Goal: Information Seeking & Learning: Compare options

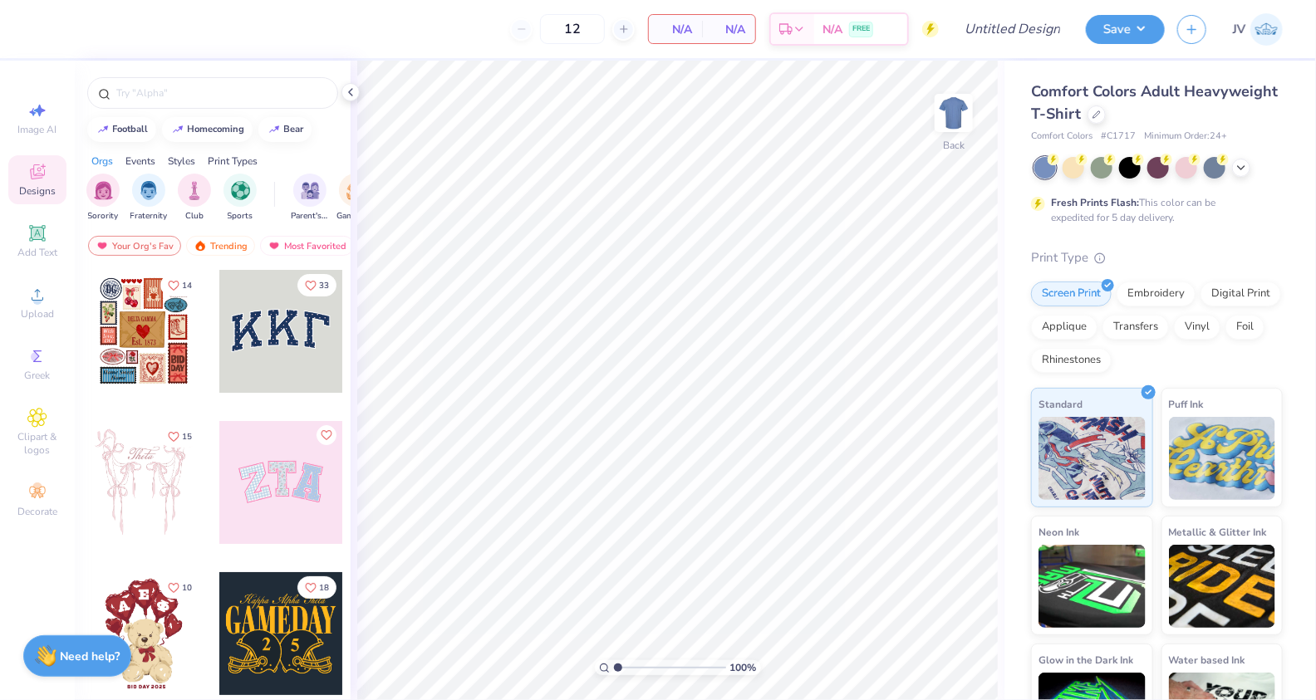
click at [1040, 92] on span "Comfort Colors Adult Heavyweight T-Shirt" at bounding box center [1154, 102] width 247 height 42
drag, startPoint x: 1040, startPoint y: 92, endPoint x: 1064, endPoint y: 110, distance: 29.7
click at [1064, 110] on span "Comfort Colors Adult Heavyweight T-Shirt" at bounding box center [1154, 102] width 247 height 42
copy span "Comfort Colors Adult Heavyweight T-Shirt"
click at [1095, 119] on div at bounding box center [1096, 113] width 18 height 18
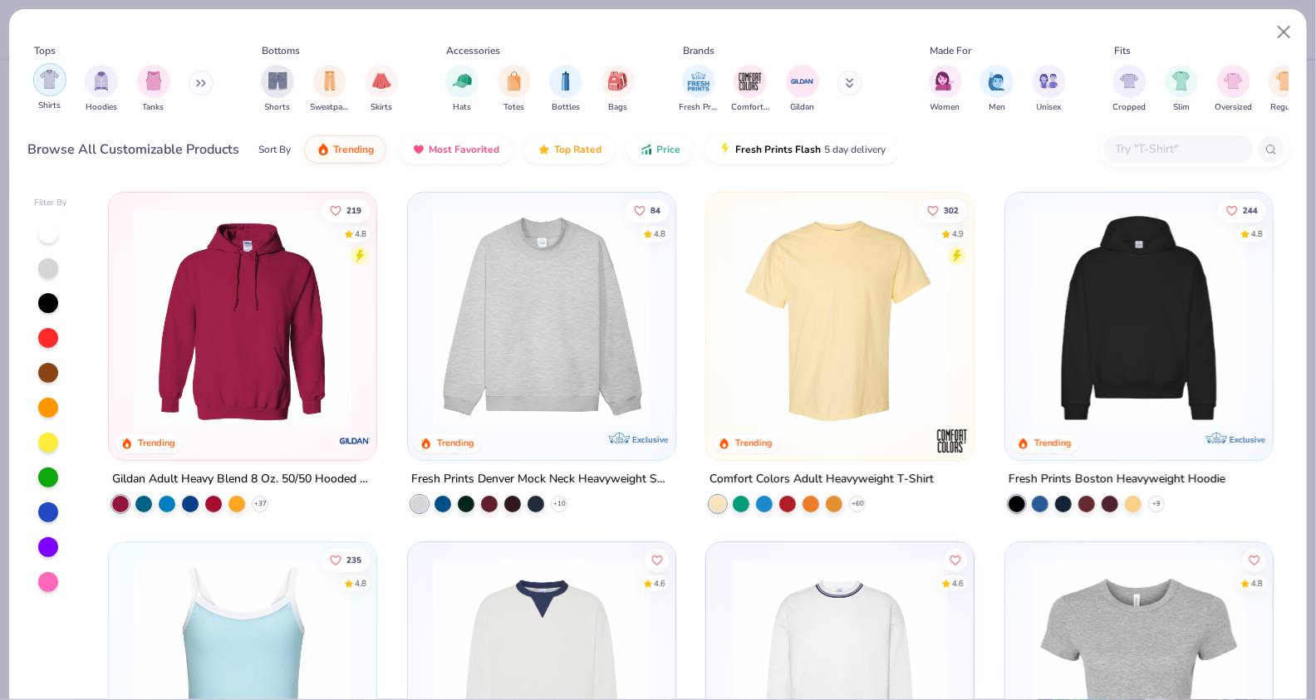
click at [51, 77] on img "filter for Shirts" at bounding box center [49, 79] width 19 height 19
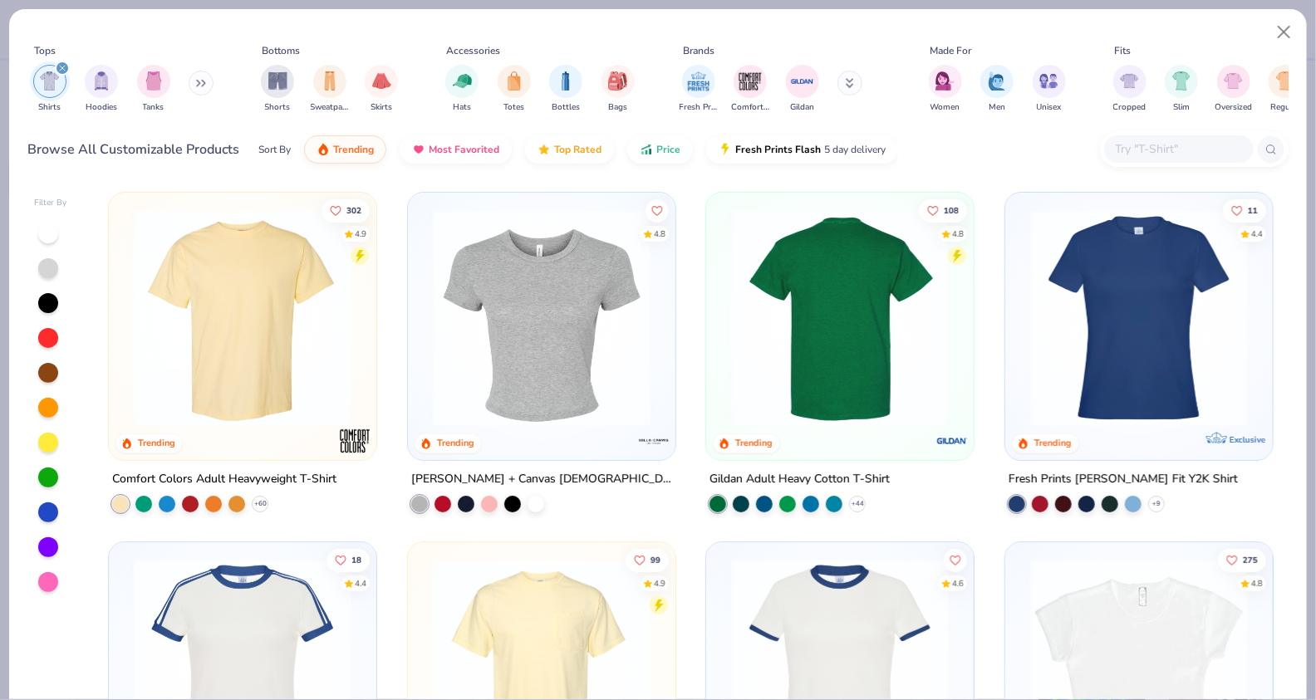
click at [820, 356] on img at bounding box center [840, 318] width 234 height 218
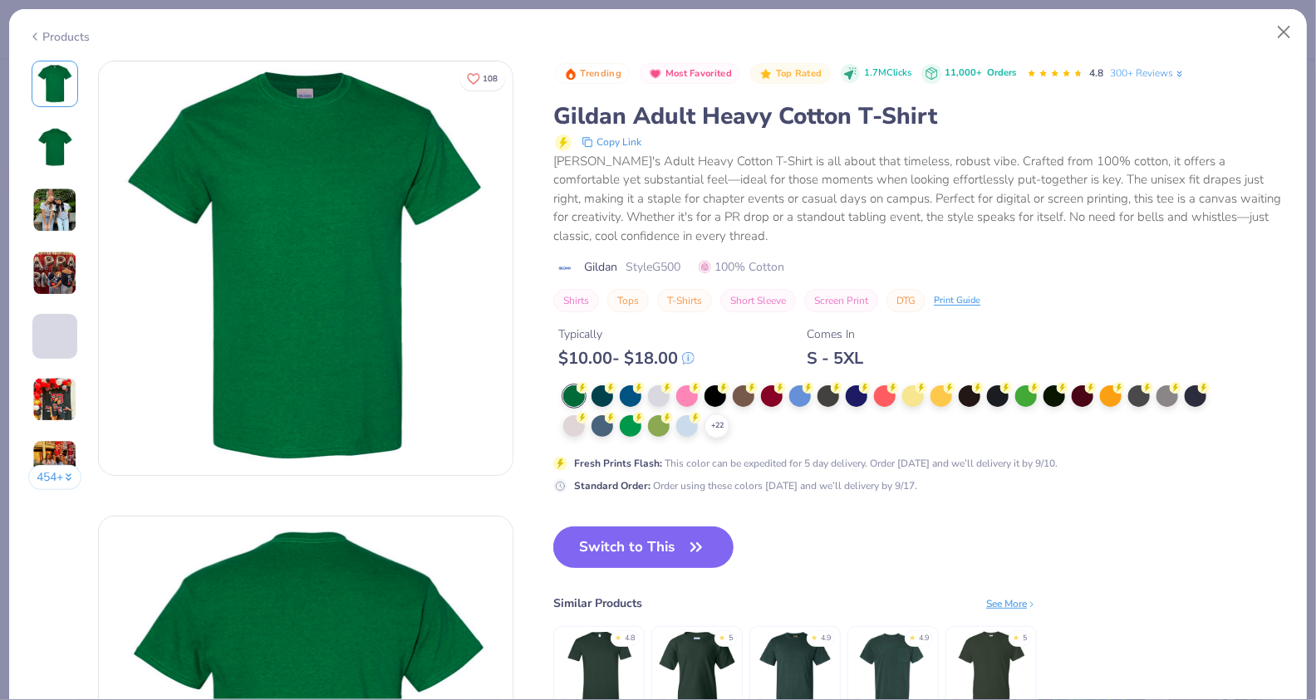
click at [582, 118] on div "Gildan Adult Heavy Cotton T-Shirt" at bounding box center [920, 117] width 734 height 32
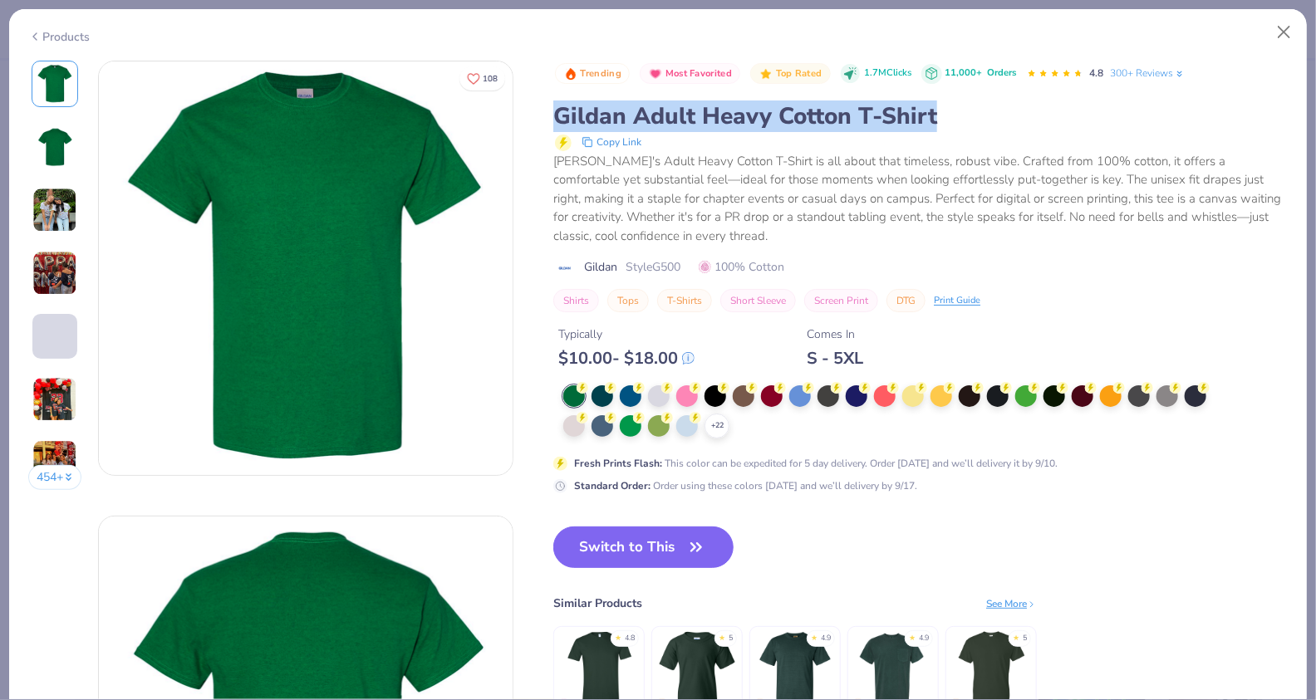
click at [582, 118] on div "Gildan Adult Heavy Cotton T-Shirt" at bounding box center [920, 117] width 734 height 32
copy div "Gildan Adult Heavy Cotton T-Shirt"
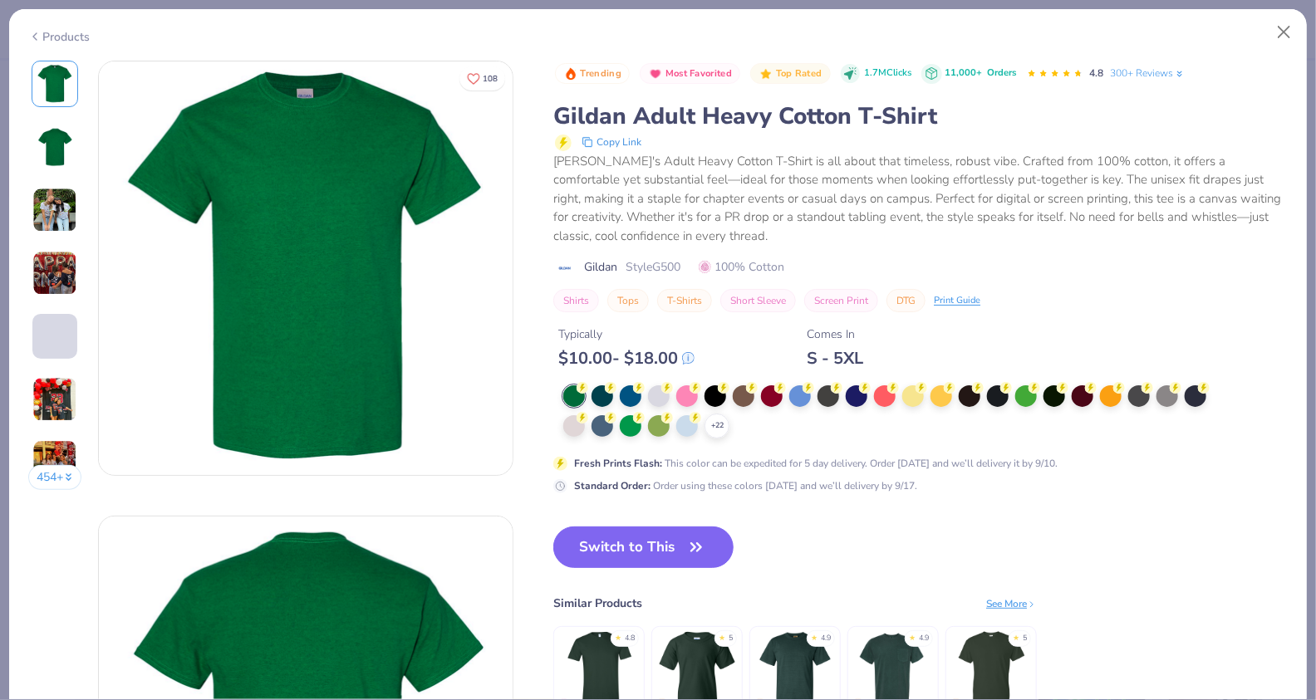
click at [42, 32] on div "Products" at bounding box center [59, 36] width 62 height 17
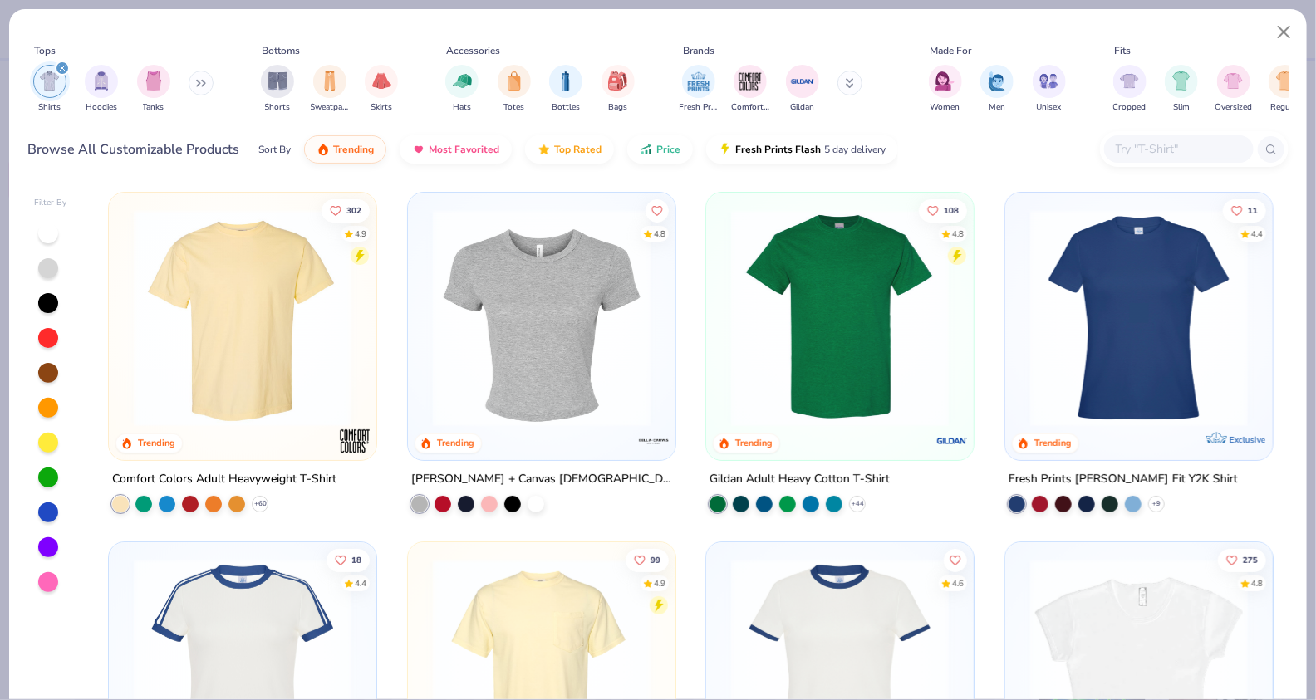
click at [204, 358] on img at bounding box center [242, 318] width 234 height 218
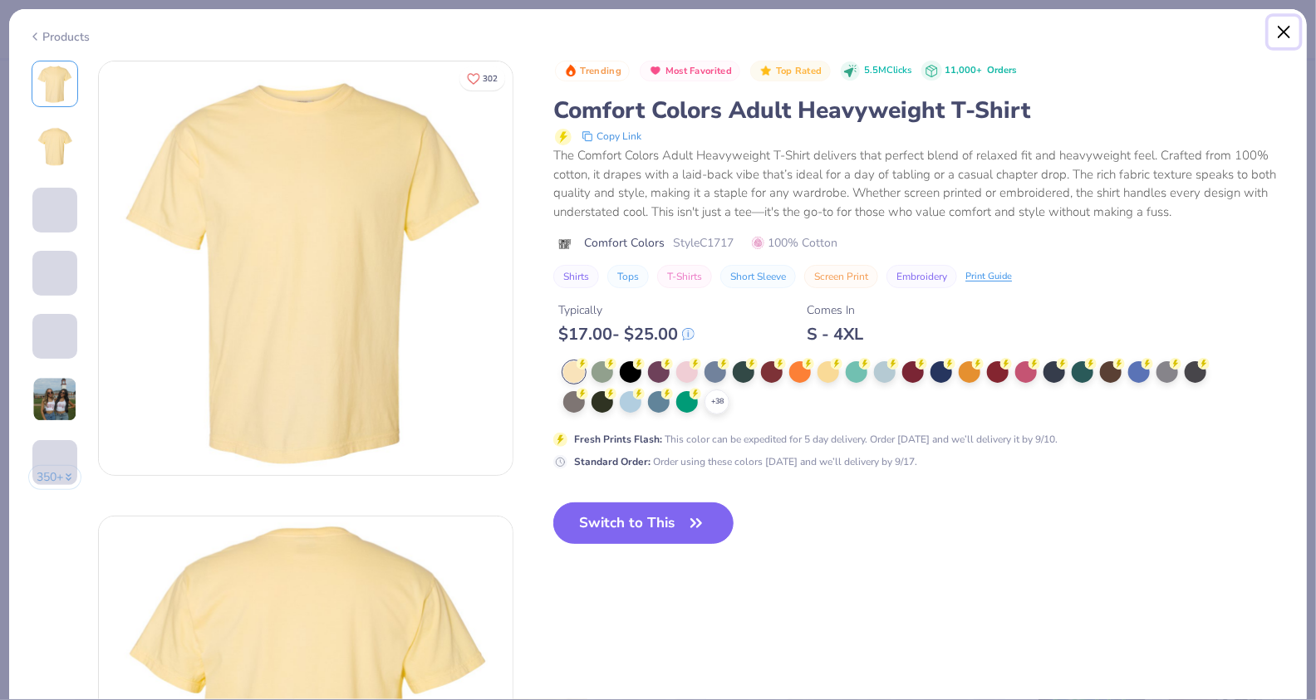
click at [1276, 34] on button "Close" at bounding box center [1285, 33] width 32 height 32
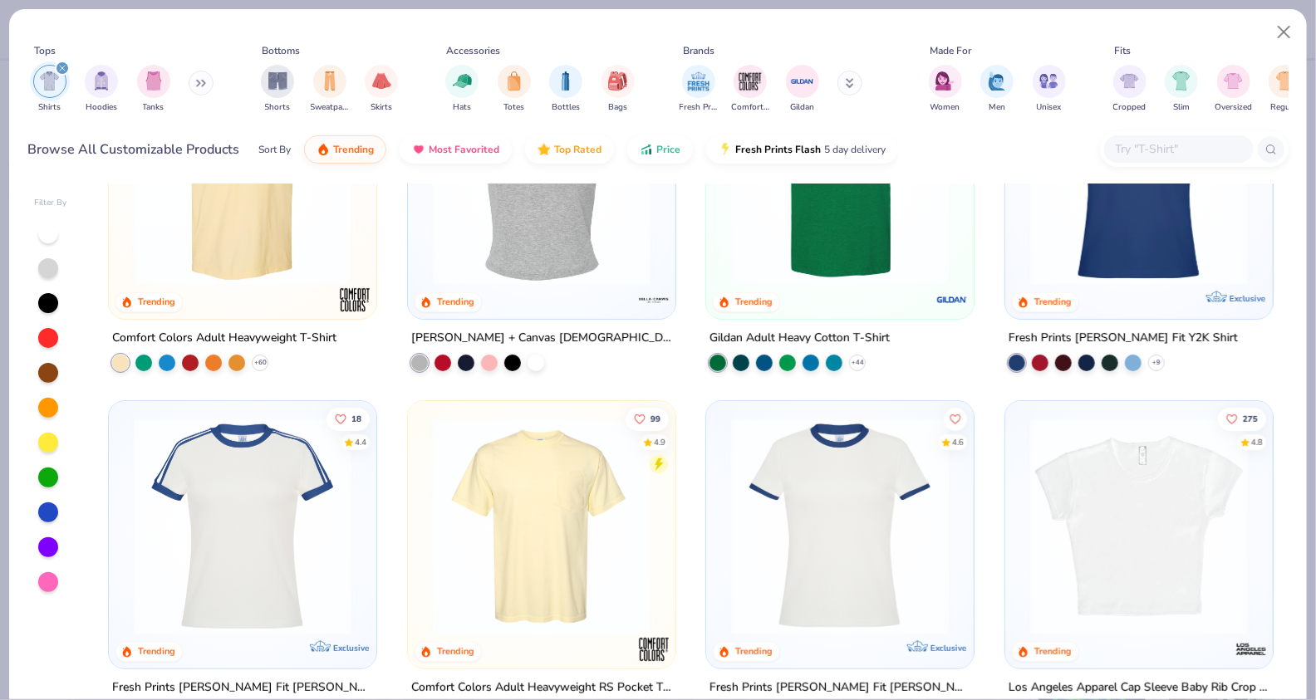
scroll to position [73, 0]
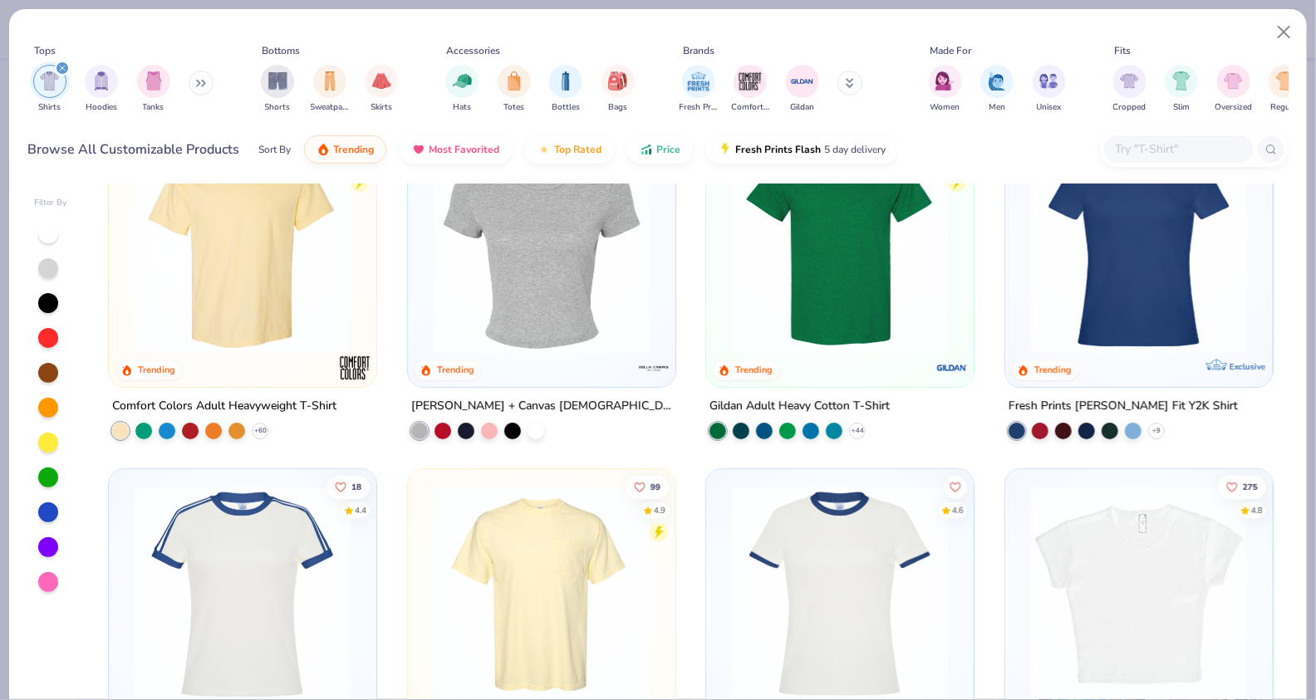
click at [1123, 267] on img at bounding box center [1139, 245] width 234 height 218
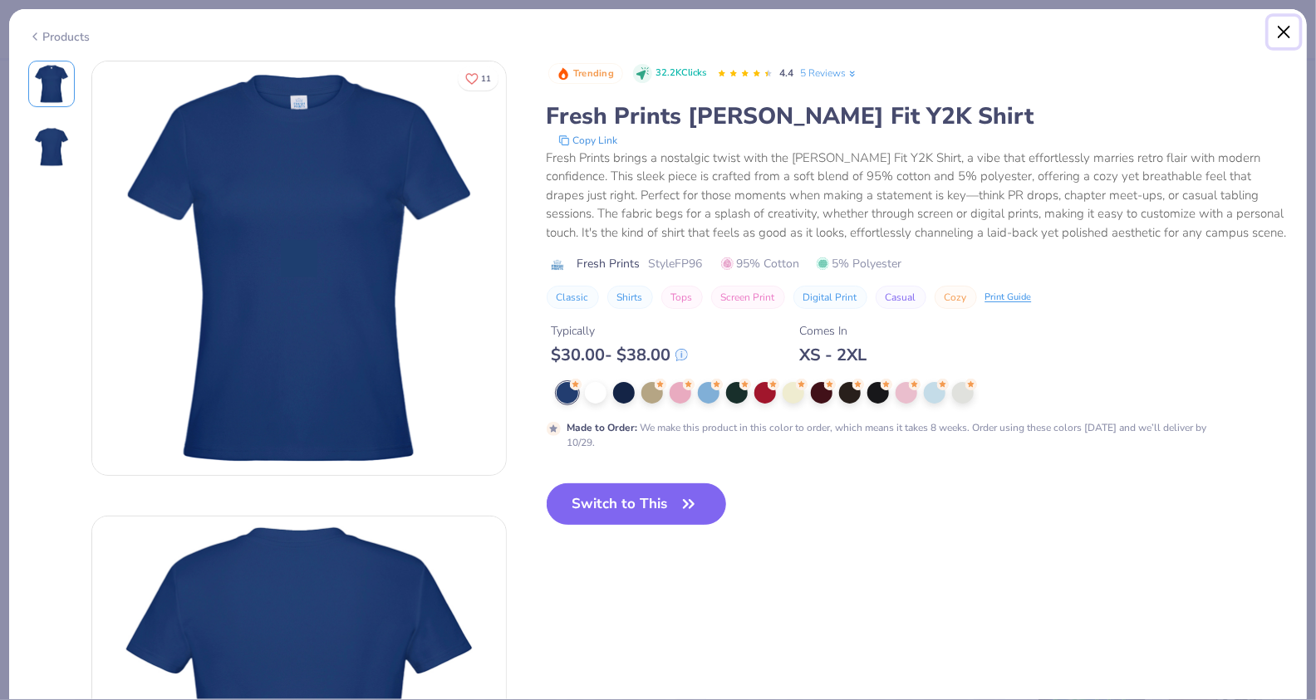
click at [1283, 31] on button "Close" at bounding box center [1285, 33] width 32 height 32
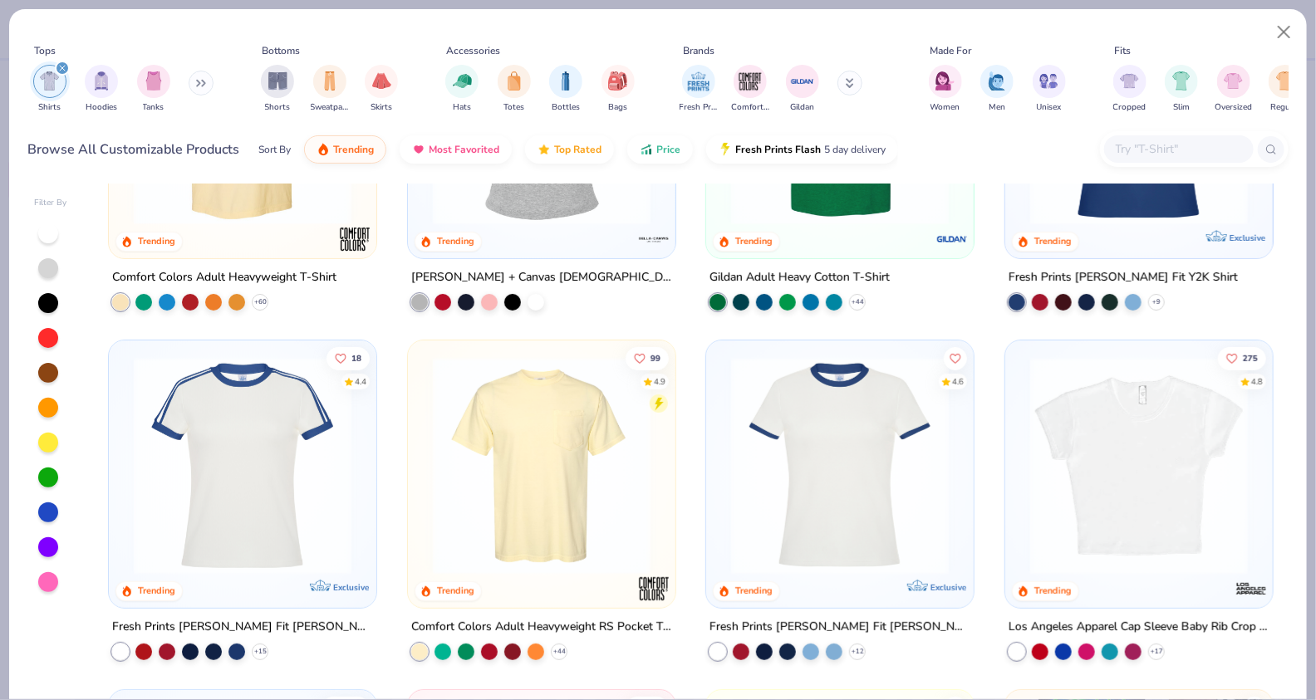
scroll to position [203, 0]
click at [591, 485] on img at bounding box center [542, 465] width 234 height 218
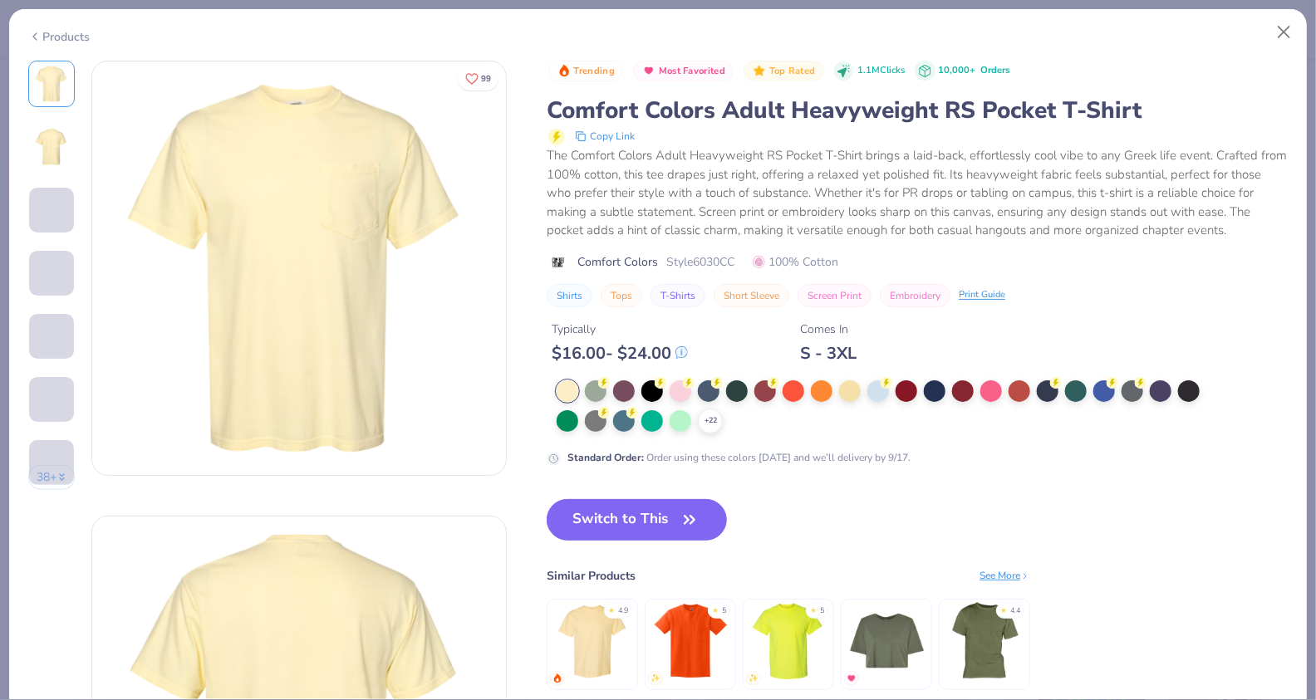
click at [744, 112] on div "Comfort Colors Adult Heavyweight RS Pocket T-Shirt" at bounding box center [917, 111] width 741 height 32
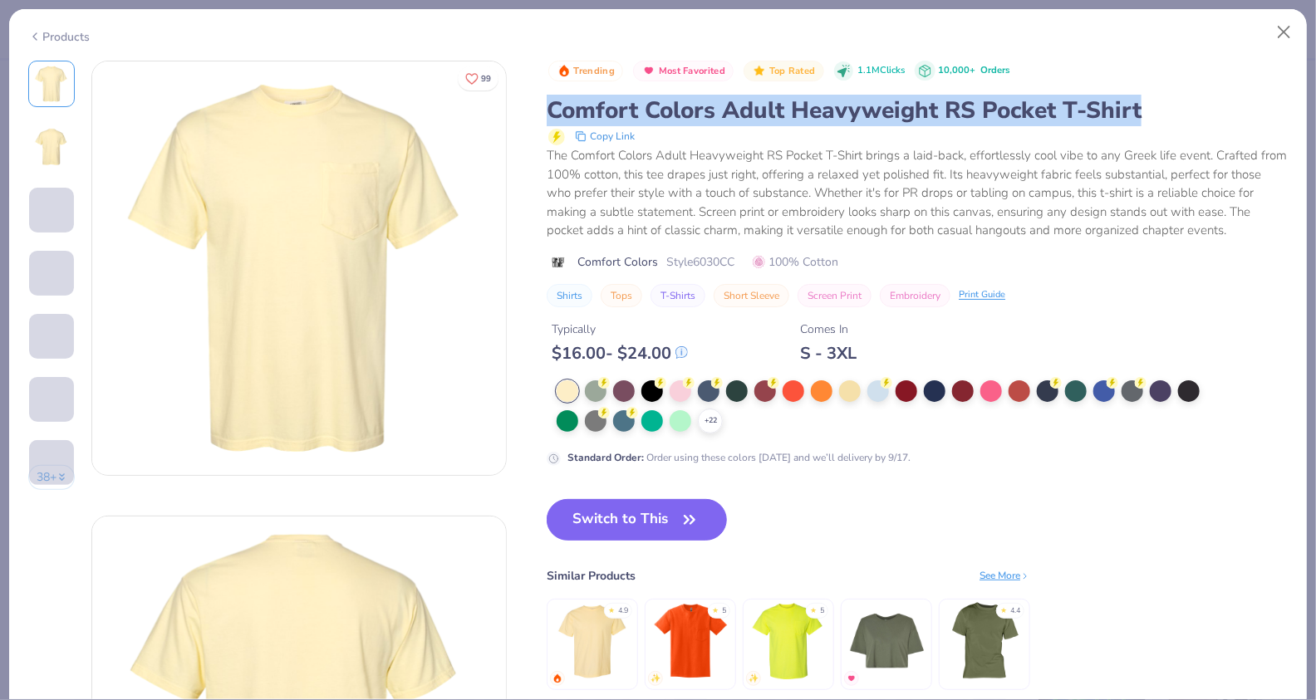
click at [744, 112] on div "Comfort Colors Adult Heavyweight RS Pocket T-Shirt" at bounding box center [917, 111] width 741 height 32
copy div "Comfort Colors Adult Heavyweight RS Pocket T-Shirt"
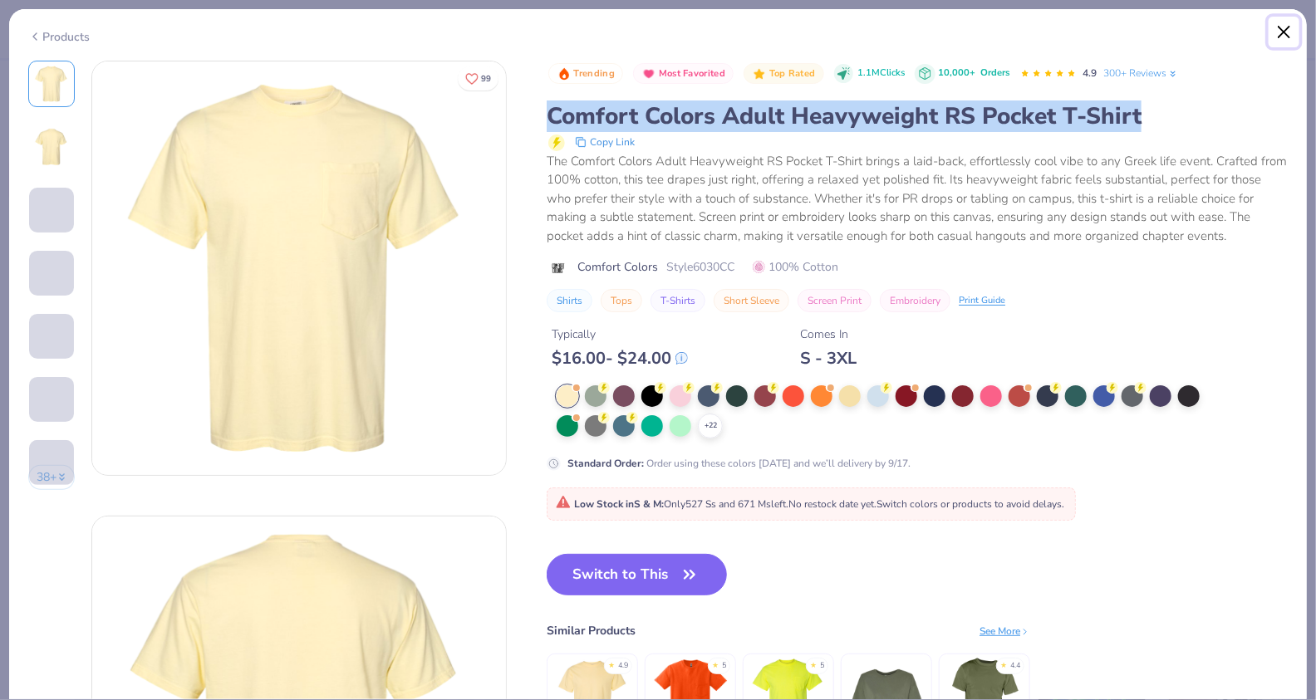
click at [1288, 28] on button "Close" at bounding box center [1285, 33] width 32 height 32
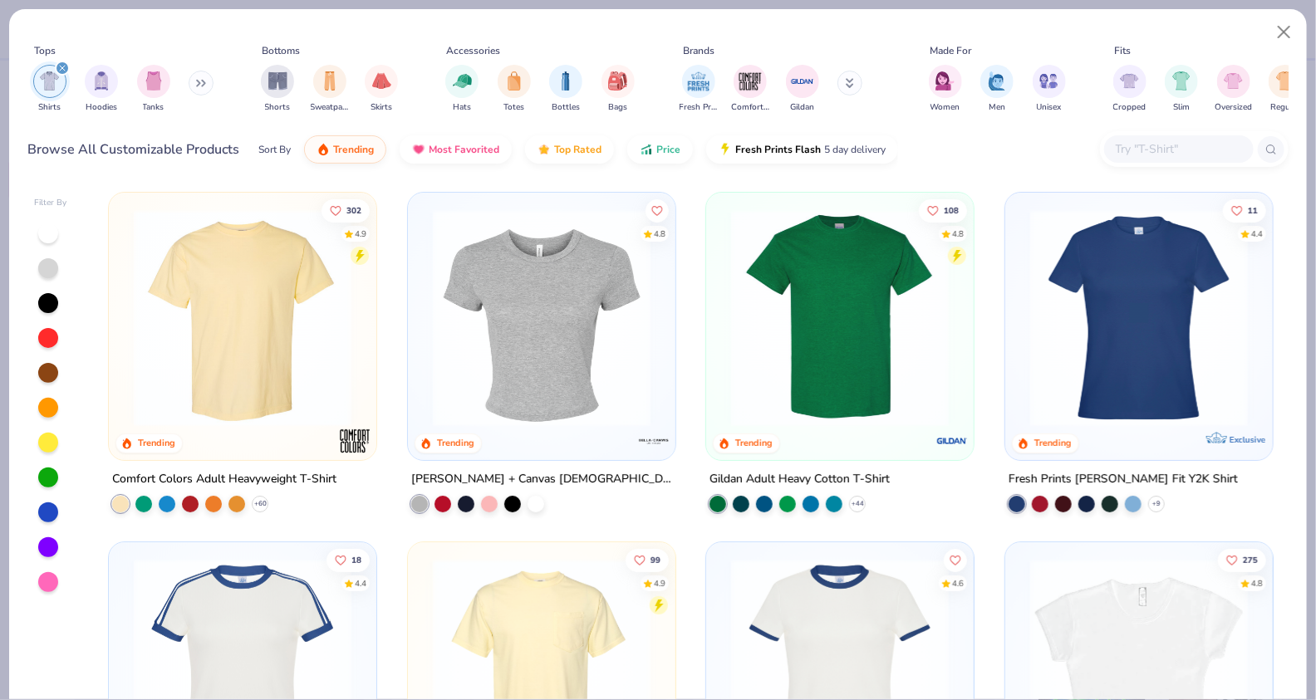
click at [263, 326] on img at bounding box center [242, 318] width 234 height 218
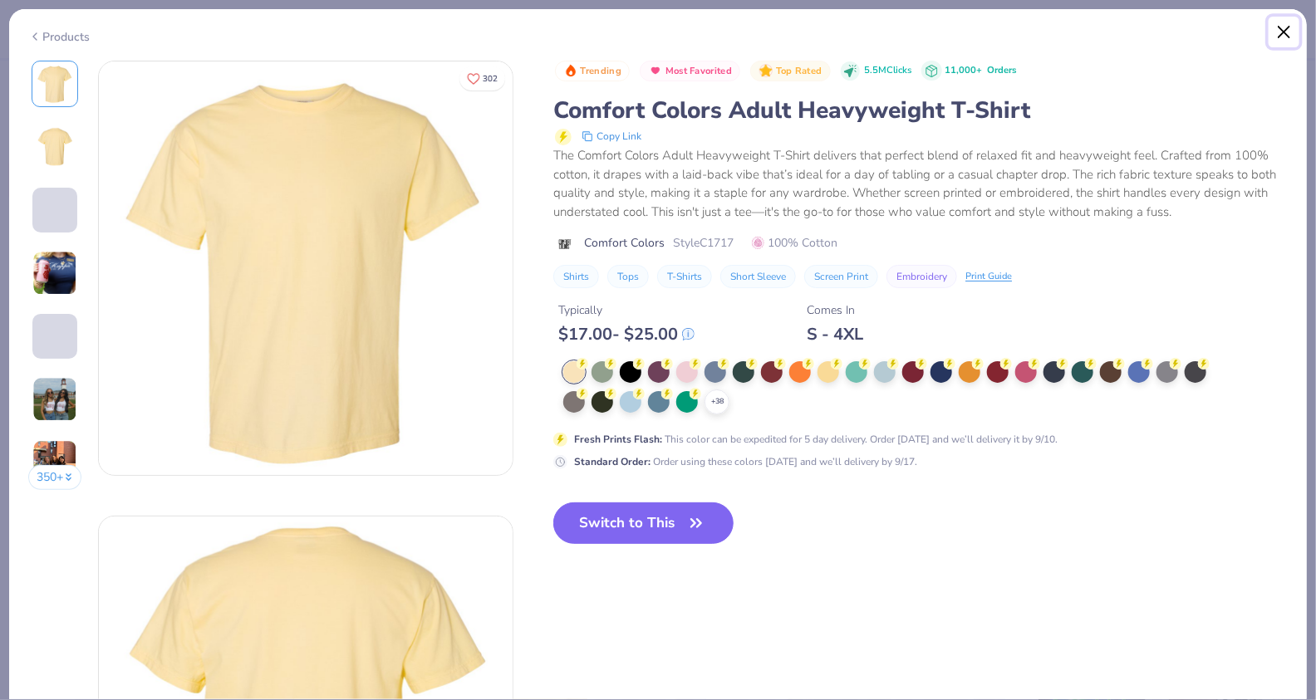
click at [1281, 22] on button "Close" at bounding box center [1285, 33] width 32 height 32
